Goal: Transaction & Acquisition: Purchase product/service

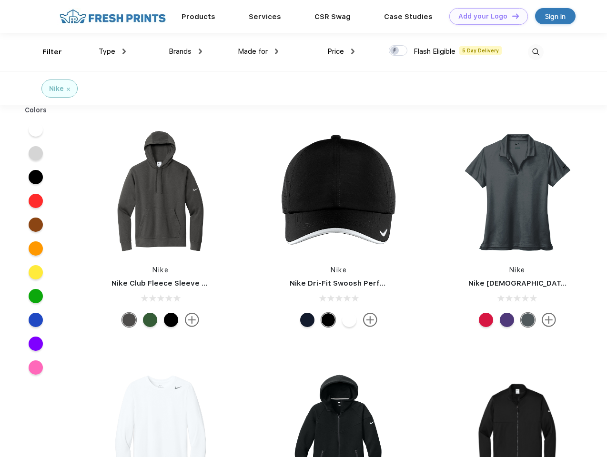
click at [485, 16] on link "Add your Logo Design Tool" at bounding box center [488, 16] width 79 height 17
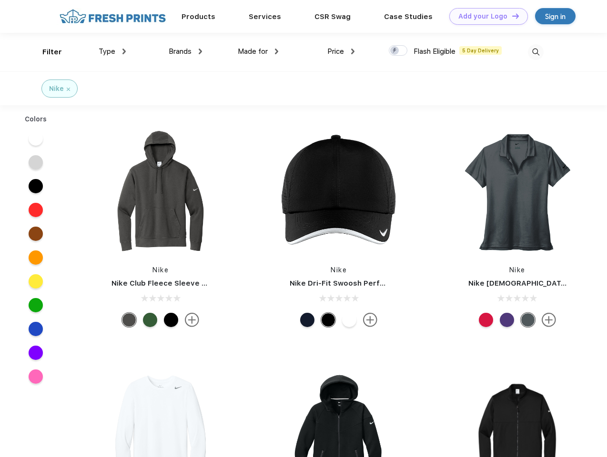
click at [0, 0] on div "Design Tool" at bounding box center [0, 0] width 0 height 0
click at [511, 16] on link "Add your Logo Design Tool" at bounding box center [488, 16] width 79 height 17
click at [46, 52] on div "Filter" at bounding box center [52, 52] width 20 height 11
click at [112, 51] on span "Type" at bounding box center [107, 51] width 17 height 9
click at [185, 51] on span "Brands" at bounding box center [180, 51] width 23 height 9
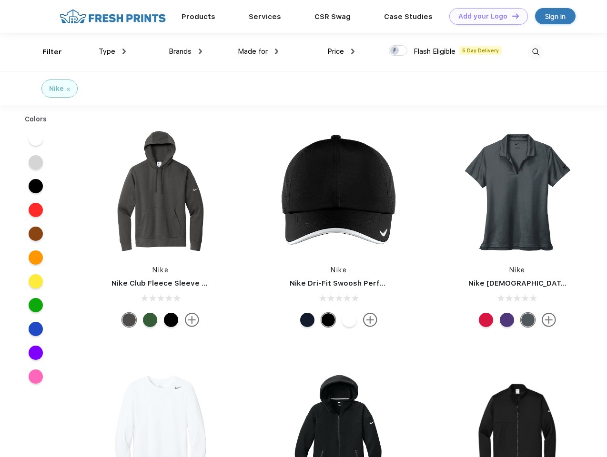
click at [258, 51] on span "Made for" at bounding box center [253, 51] width 30 height 9
click at [341, 51] on span "Price" at bounding box center [335, 51] width 17 height 9
click at [398, 51] on div at bounding box center [398, 50] width 19 height 10
click at [395, 51] on input "checkbox" at bounding box center [392, 48] width 6 height 6
click at [535, 52] on img at bounding box center [536, 52] width 16 height 16
